Goal: Transaction & Acquisition: Purchase product/service

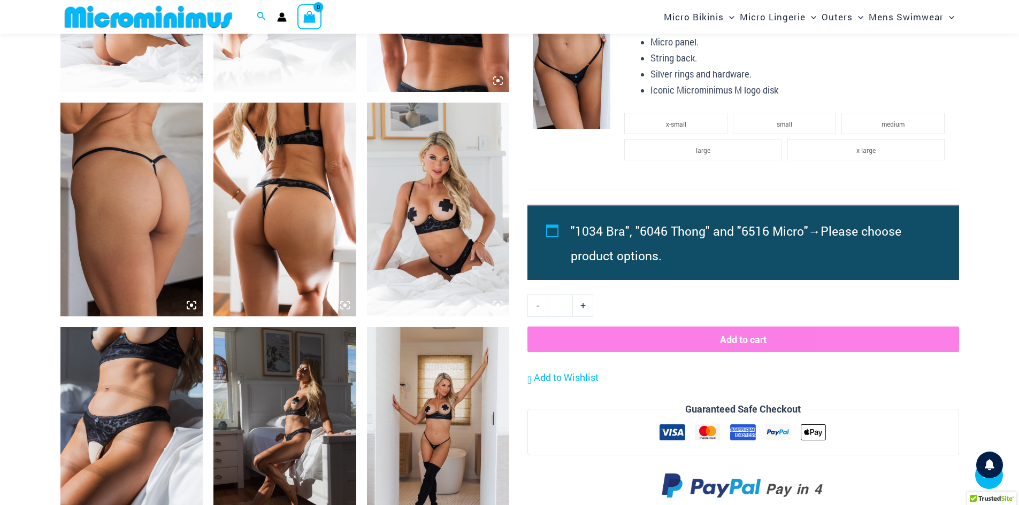
scroll to position [962, 0]
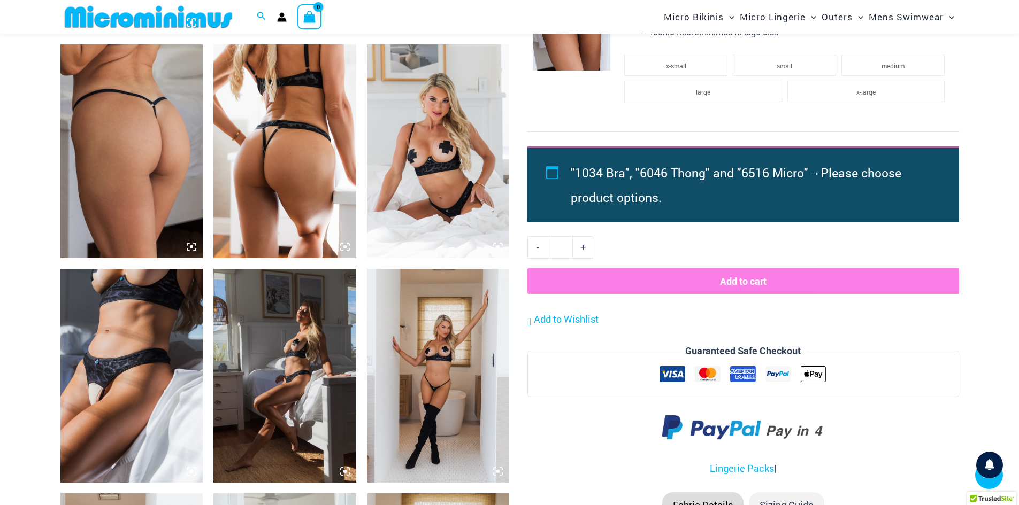
click at [439, 378] on img at bounding box center [438, 376] width 143 height 214
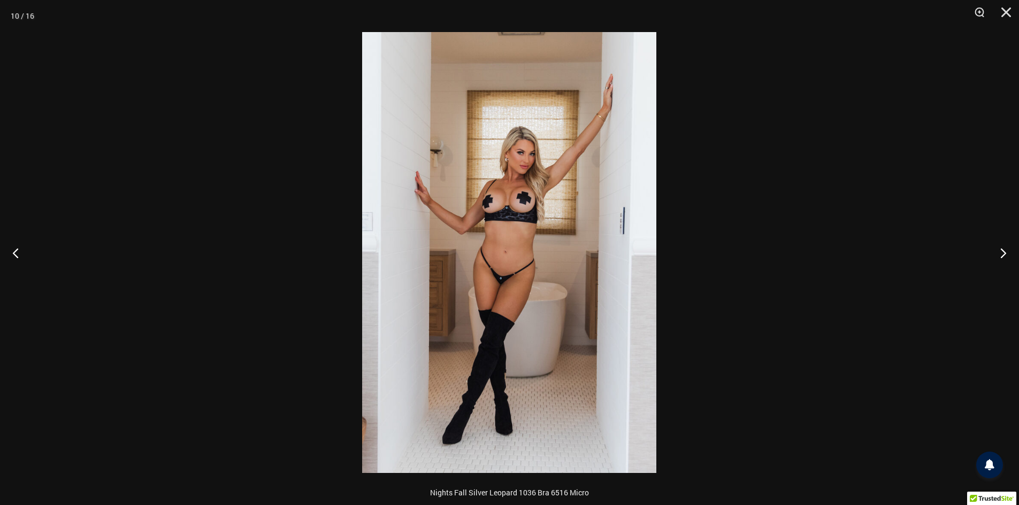
click at [505, 279] on img at bounding box center [509, 252] width 294 height 441
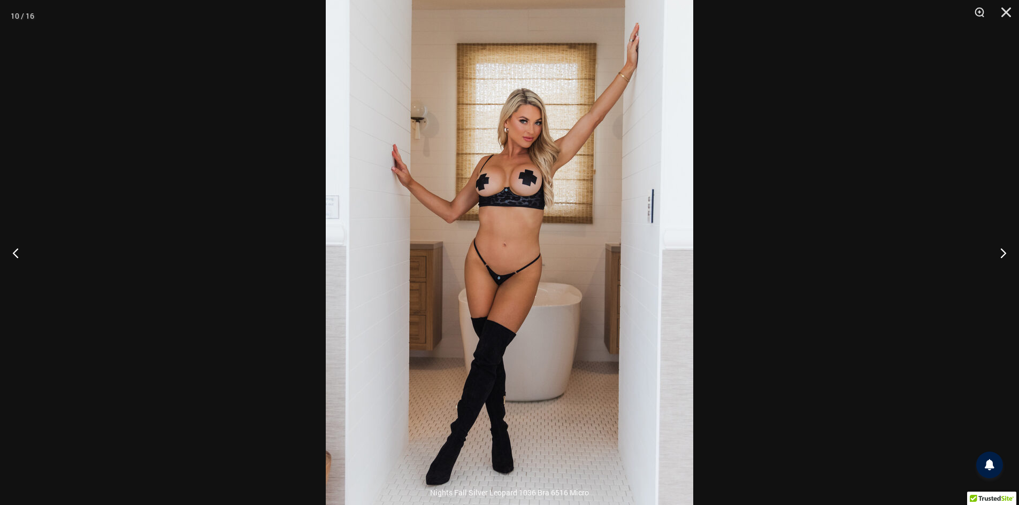
click at [520, 316] on img at bounding box center [509, 246] width 367 height 551
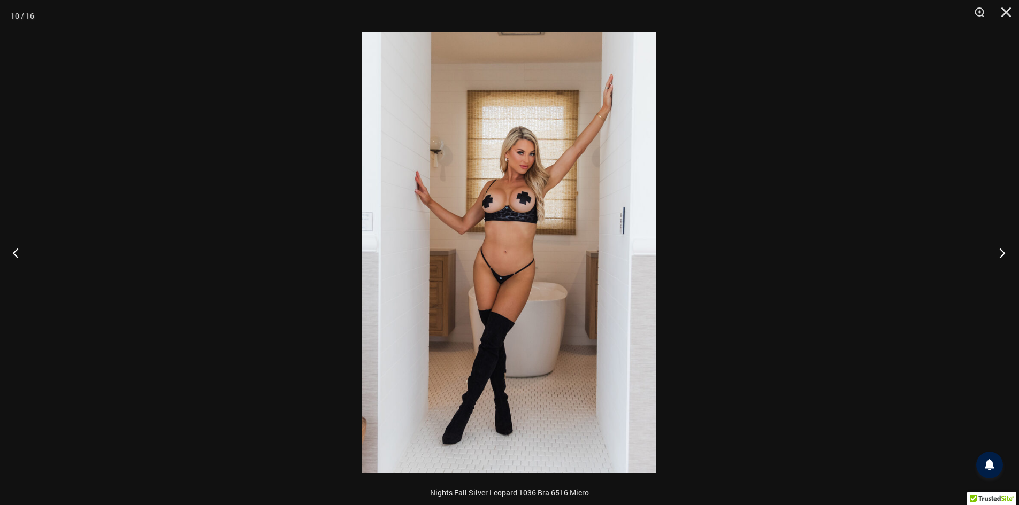
click at [999, 248] on button "Next" at bounding box center [999, 252] width 40 height 53
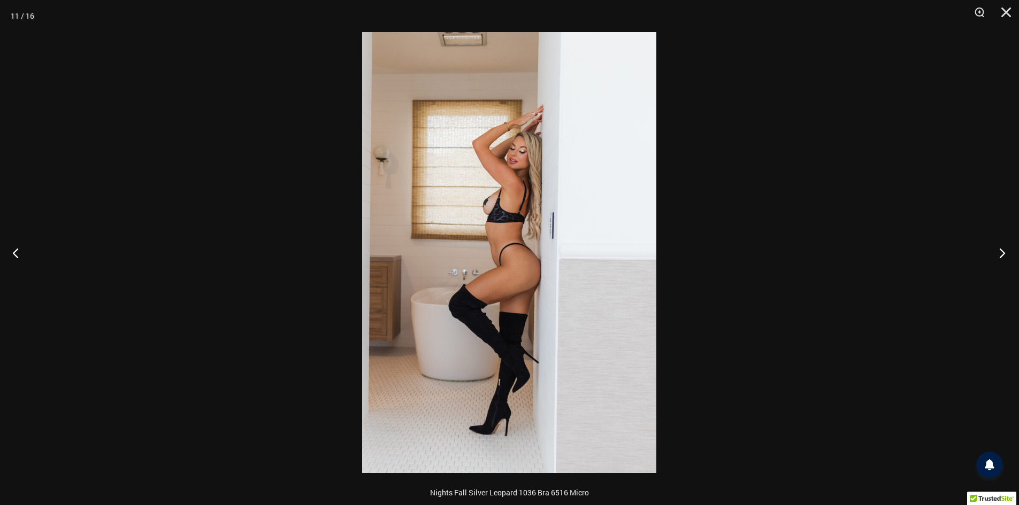
click at [999, 248] on button "Next" at bounding box center [999, 252] width 40 height 53
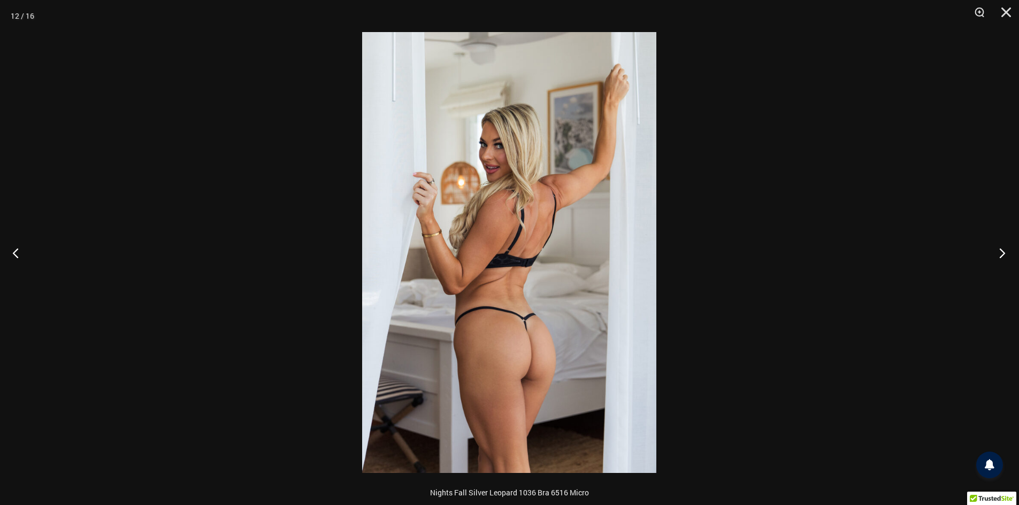
click at [999, 248] on button "Next" at bounding box center [999, 252] width 40 height 53
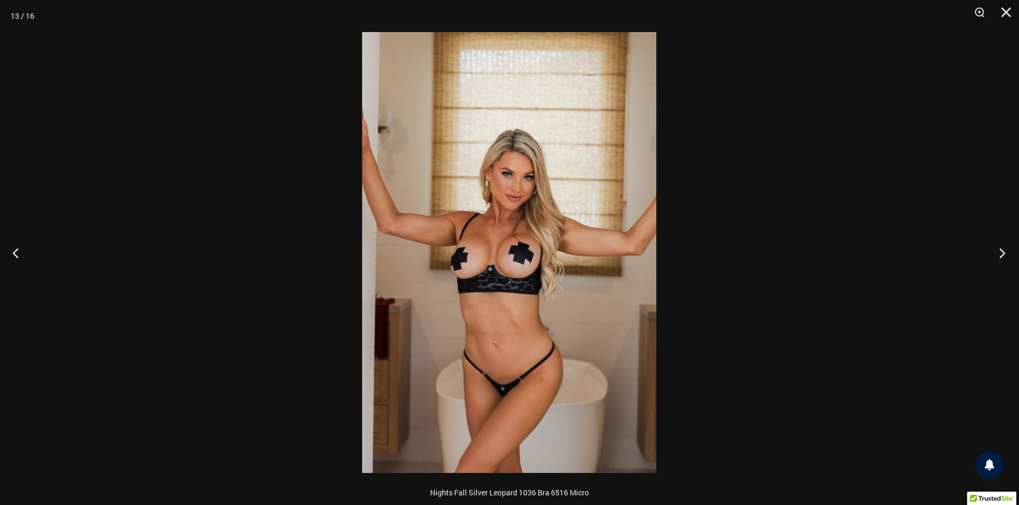
click at [999, 248] on button "Next" at bounding box center [999, 252] width 40 height 53
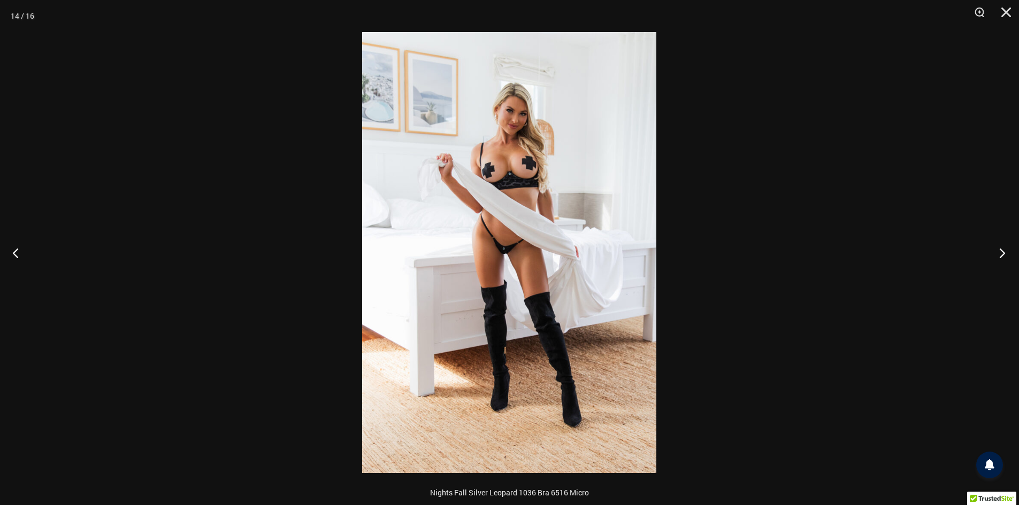
click at [999, 248] on button "Next" at bounding box center [999, 252] width 40 height 53
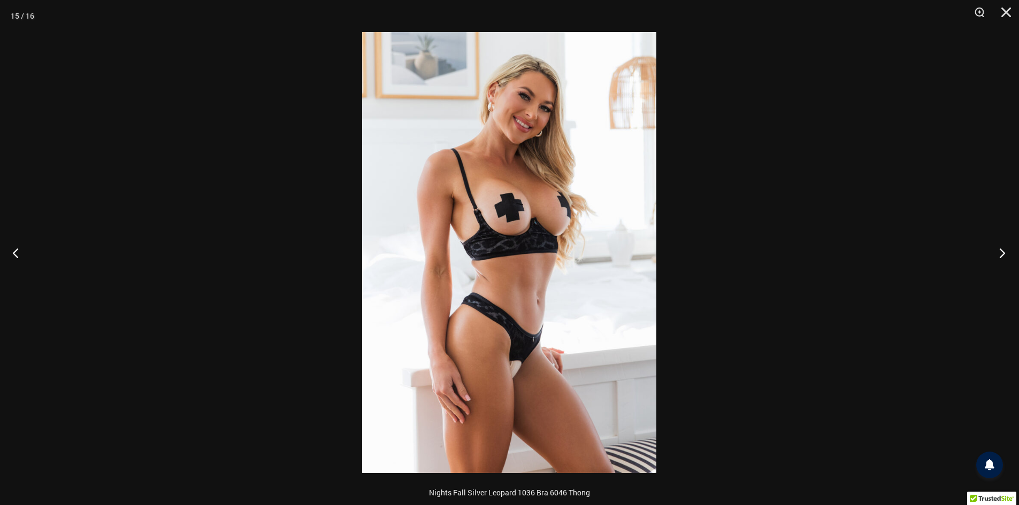
click at [999, 248] on button "Next" at bounding box center [999, 252] width 40 height 53
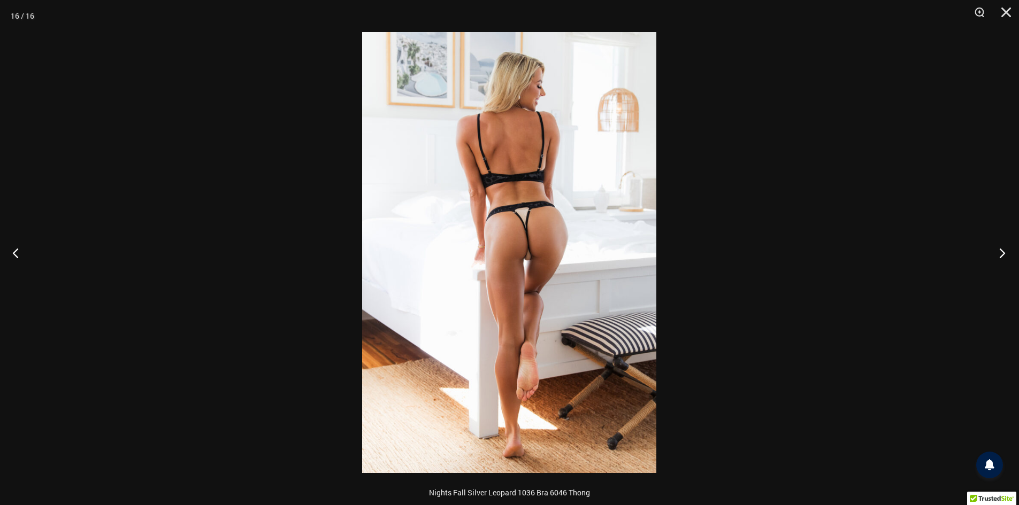
click at [999, 248] on button "Next" at bounding box center [999, 252] width 40 height 53
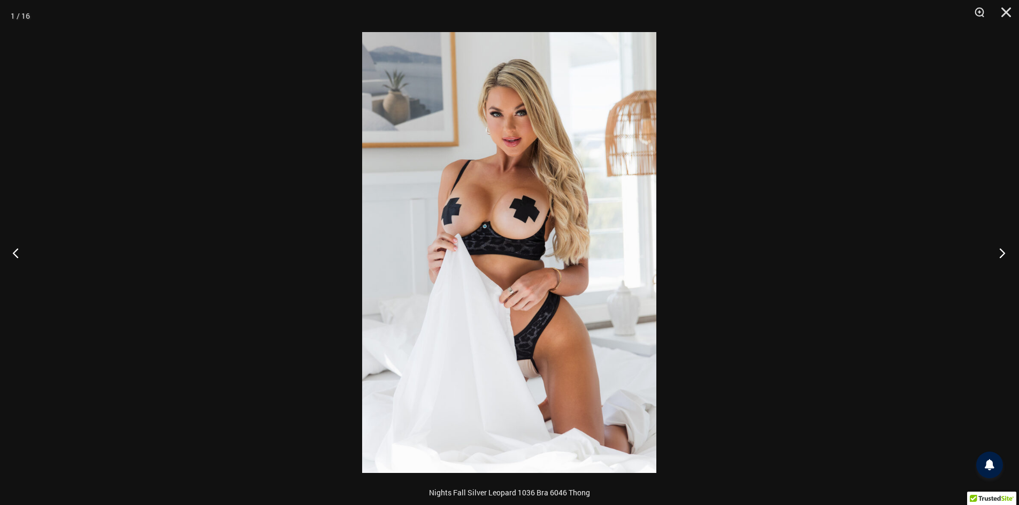
click at [999, 248] on button "Next" at bounding box center [999, 252] width 40 height 53
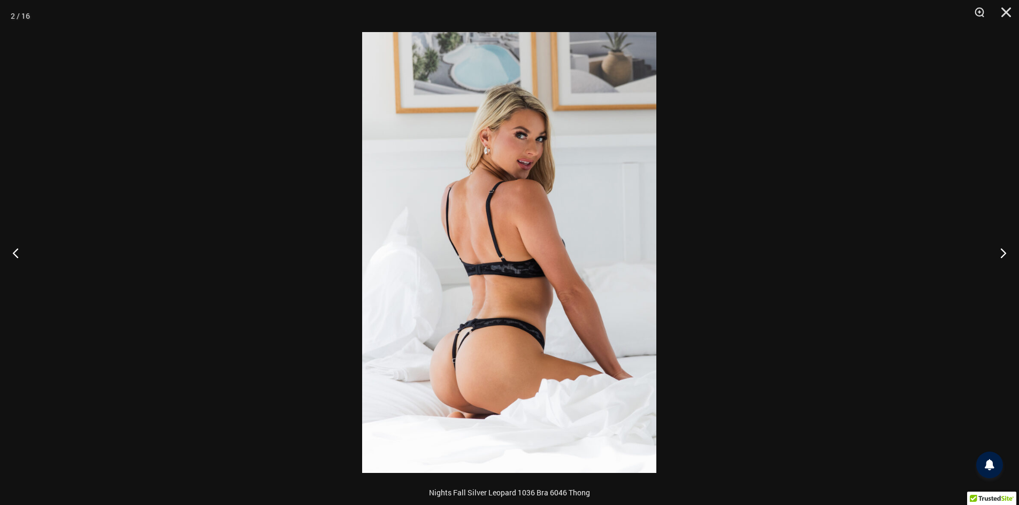
click at [461, 342] on img at bounding box center [509, 252] width 294 height 441
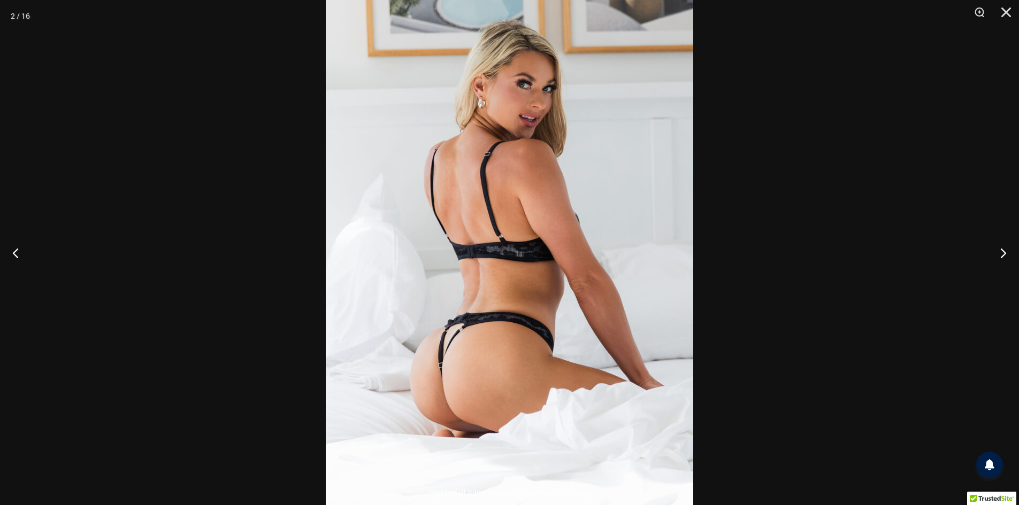
click at [461, 342] on img at bounding box center [509, 230] width 367 height 551
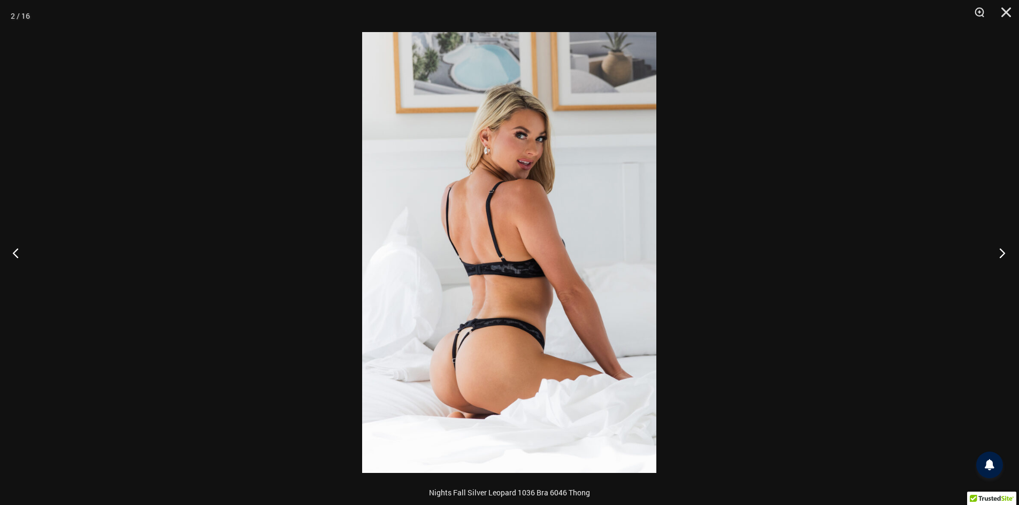
click at [1002, 249] on button "Next" at bounding box center [999, 252] width 40 height 53
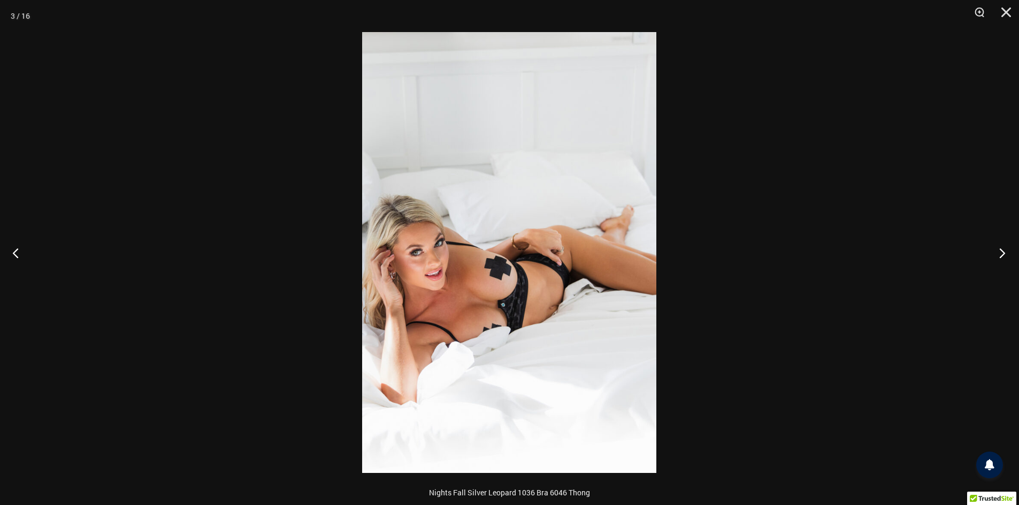
click at [1002, 249] on button "Next" at bounding box center [999, 252] width 40 height 53
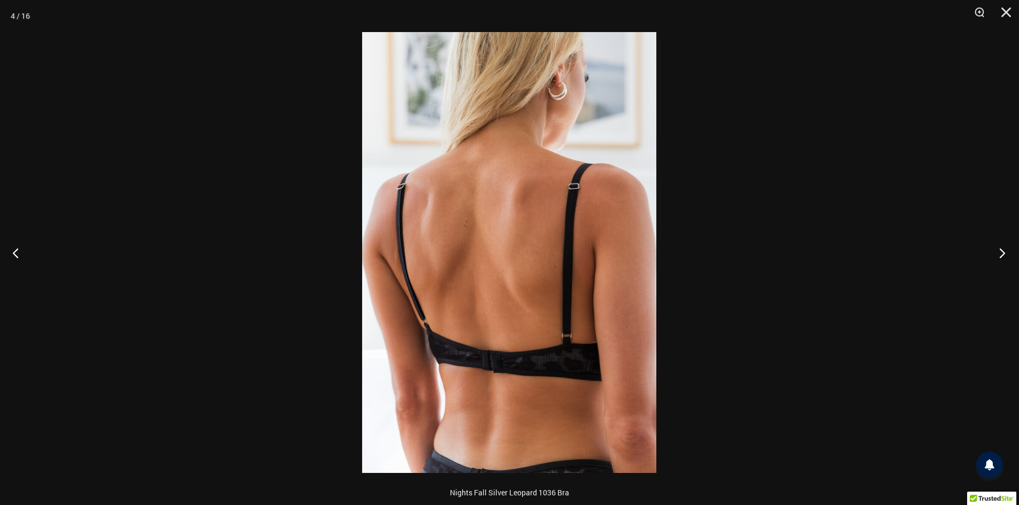
click at [1002, 249] on button "Next" at bounding box center [999, 252] width 40 height 53
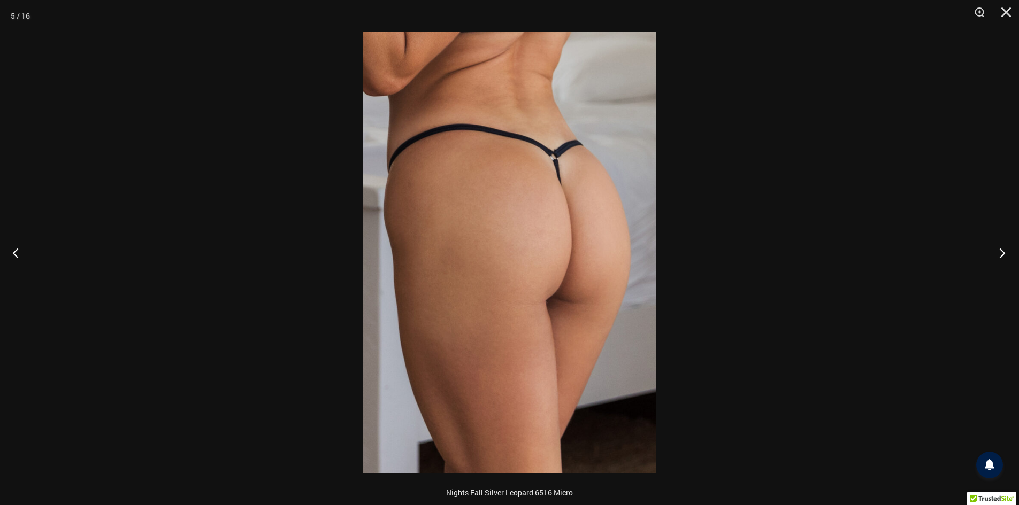
click at [1002, 249] on button "Next" at bounding box center [999, 252] width 40 height 53
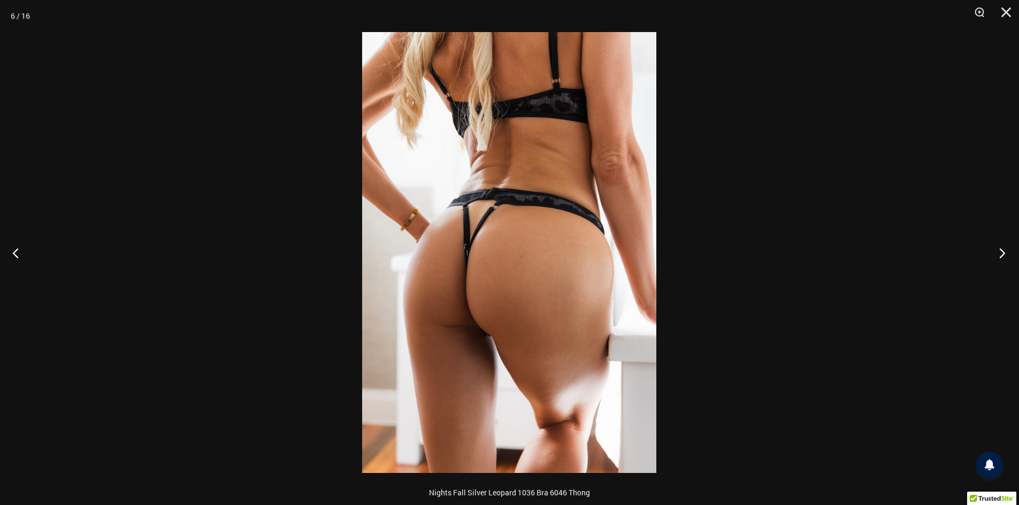
click at [1002, 249] on button "Next" at bounding box center [999, 252] width 40 height 53
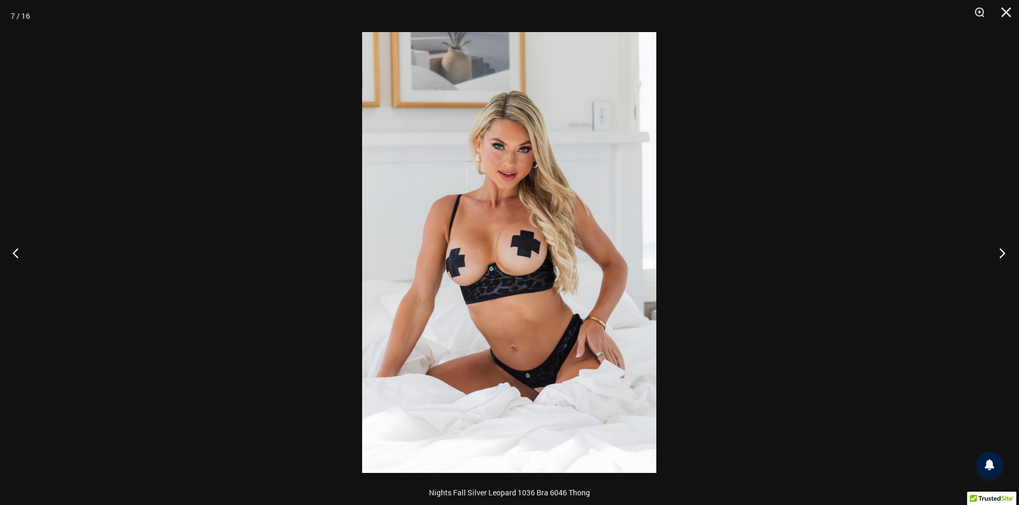
click at [1002, 249] on button "Next" at bounding box center [999, 252] width 40 height 53
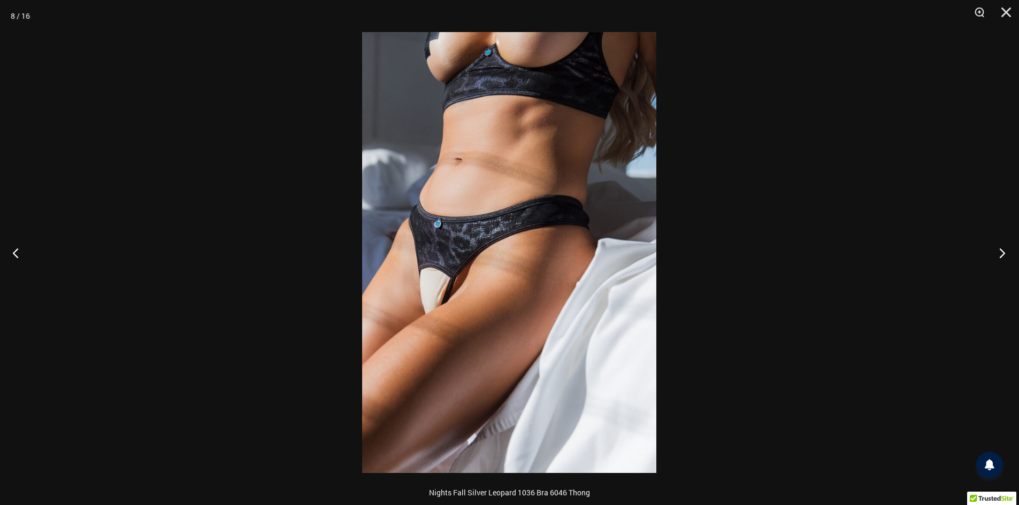
click at [1002, 249] on button "Next" at bounding box center [999, 252] width 40 height 53
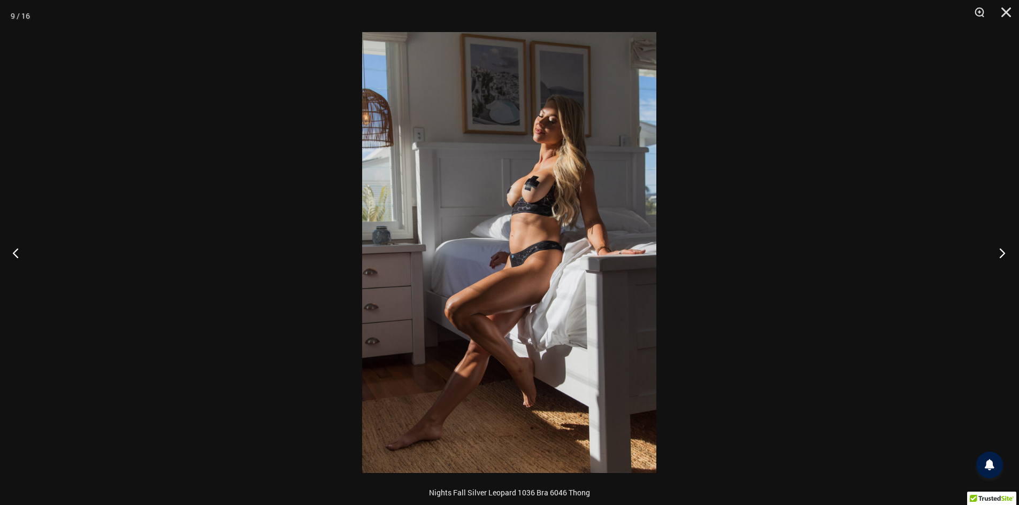
click at [1002, 249] on button "Next" at bounding box center [999, 252] width 40 height 53
